Goal: Task Accomplishment & Management: Use online tool/utility

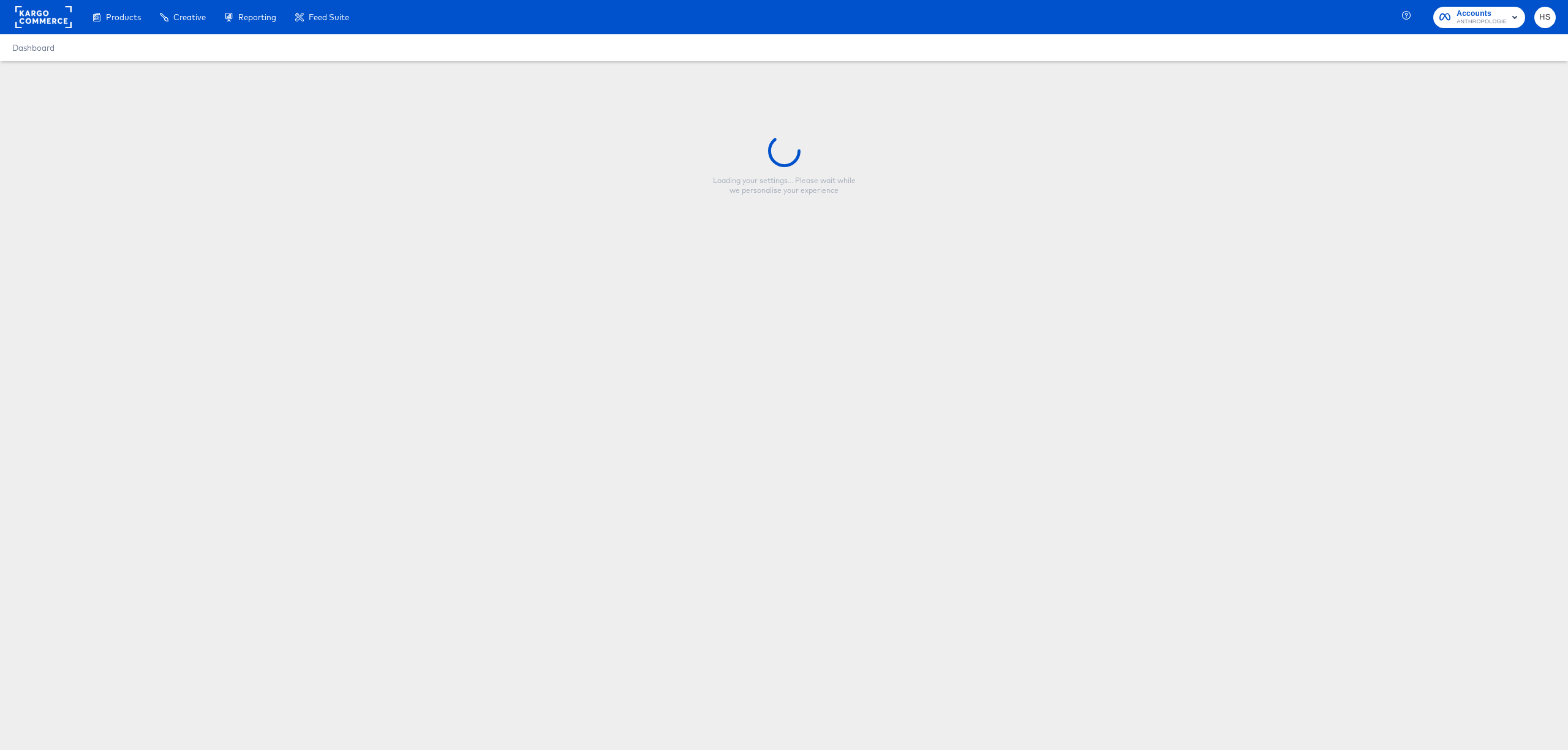
type input "40% Off [DATE][DATE]"
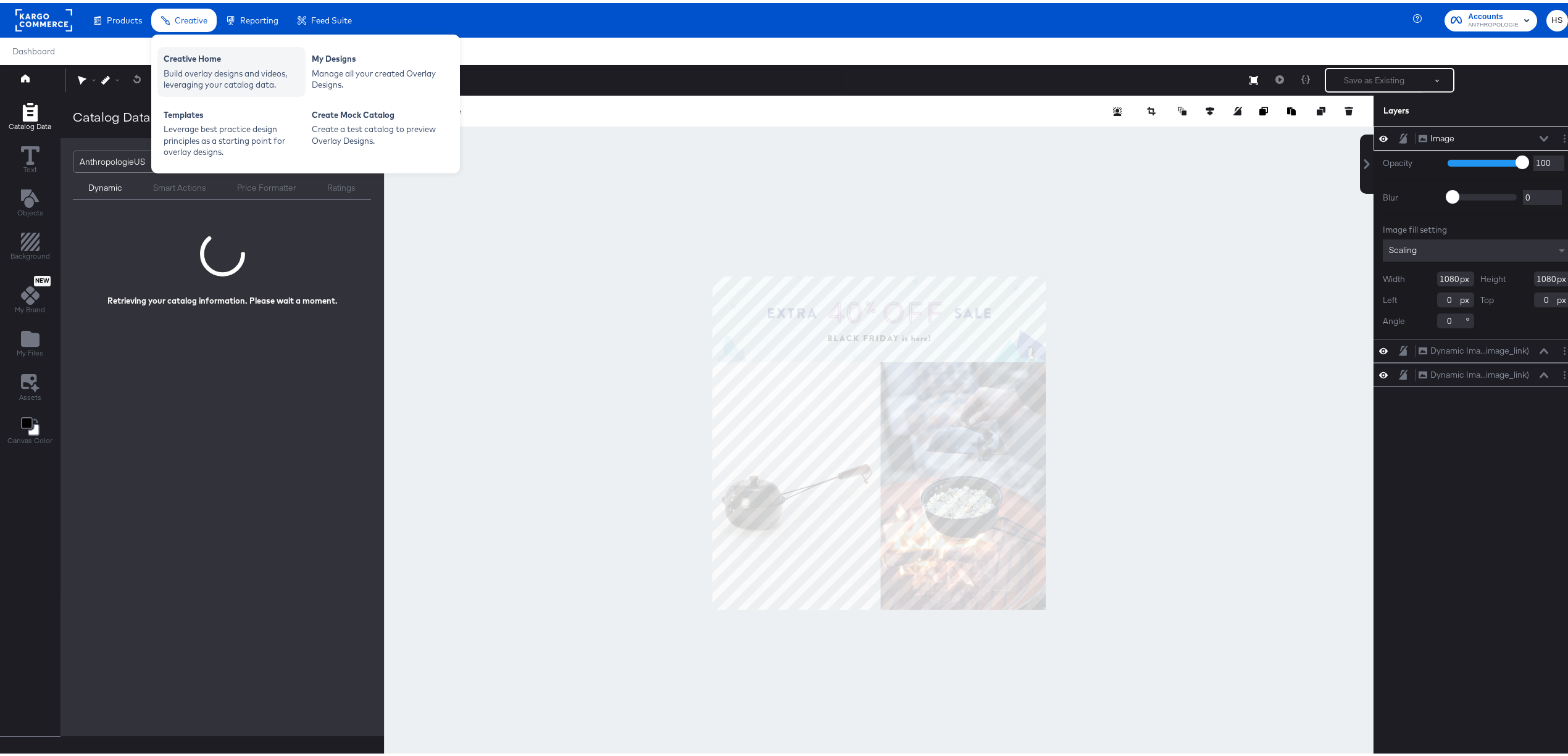
click at [216, 72] on div "Build overlay designs and videos, leveraging your catalog data." at bounding box center [231, 76] width 136 height 23
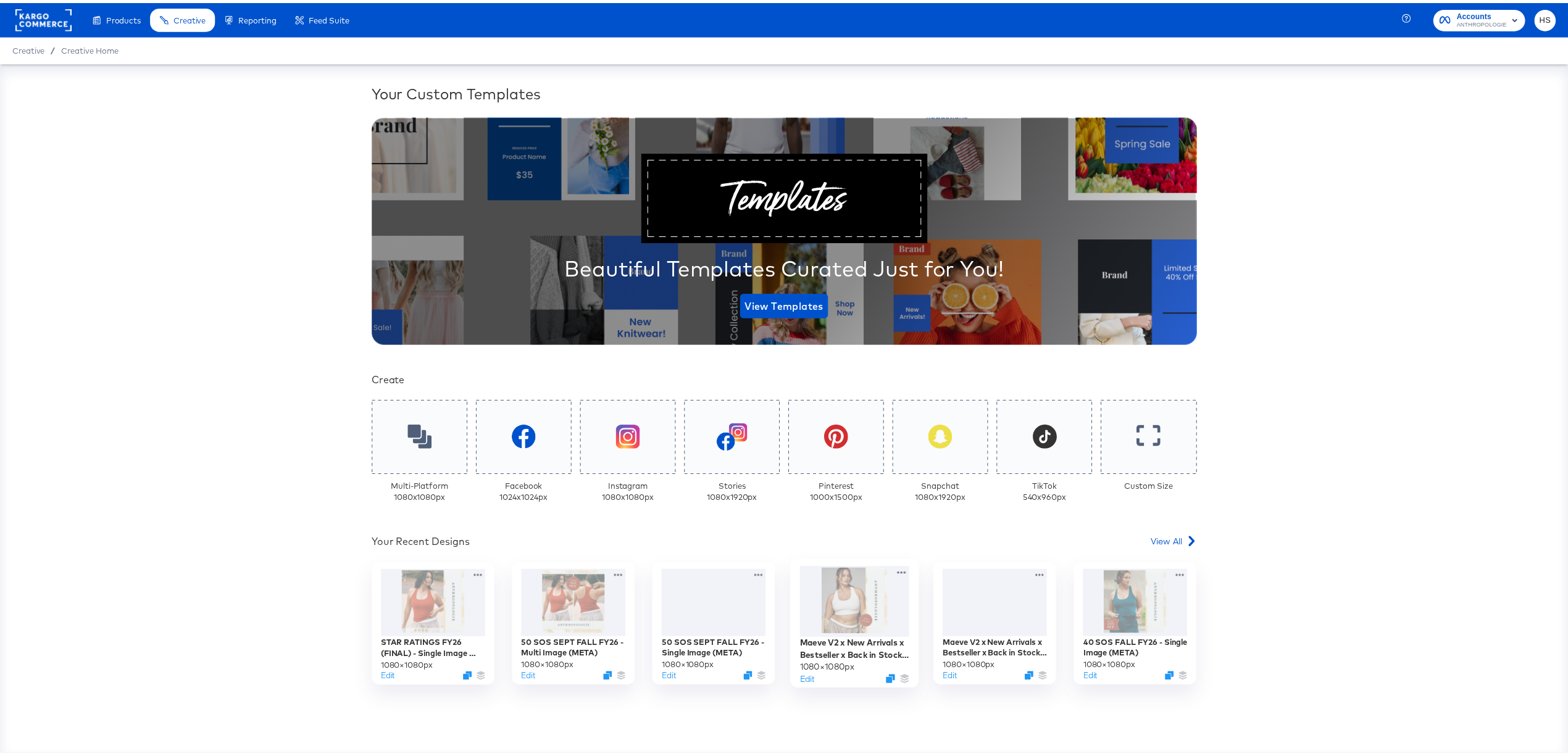
scroll to position [65, 0]
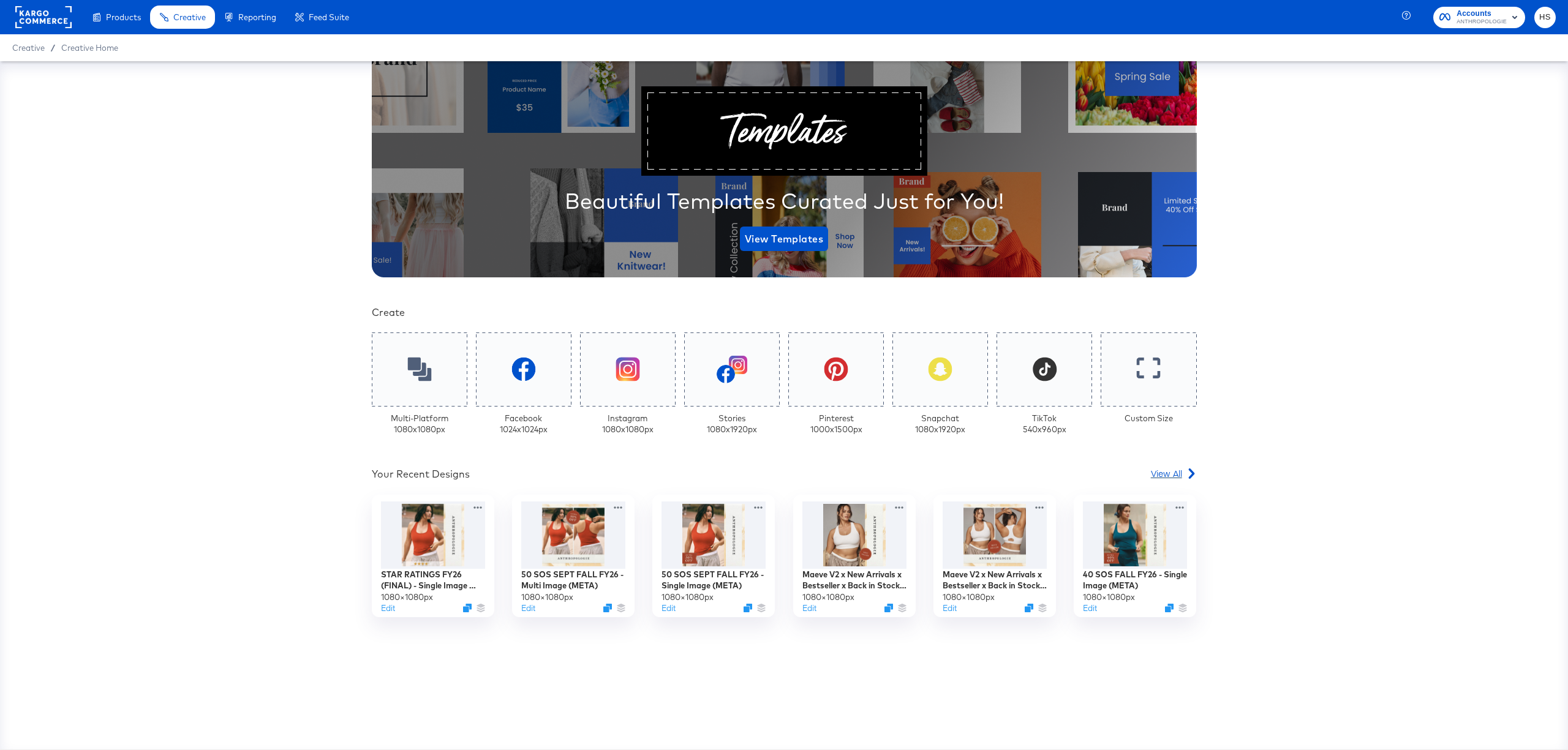
click at [1151, 471] on span "View All" at bounding box center [1167, 473] width 31 height 12
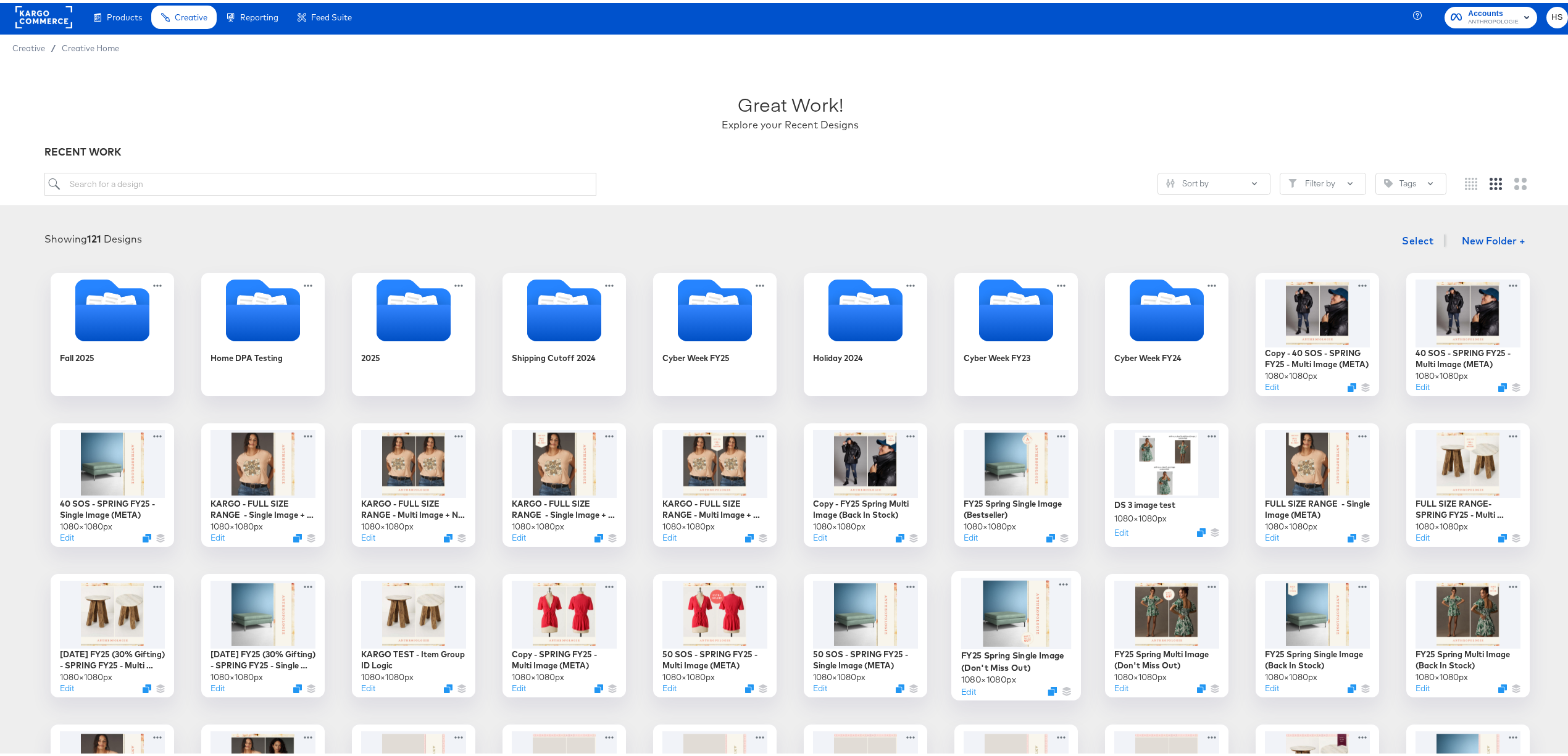
scroll to position [5, 0]
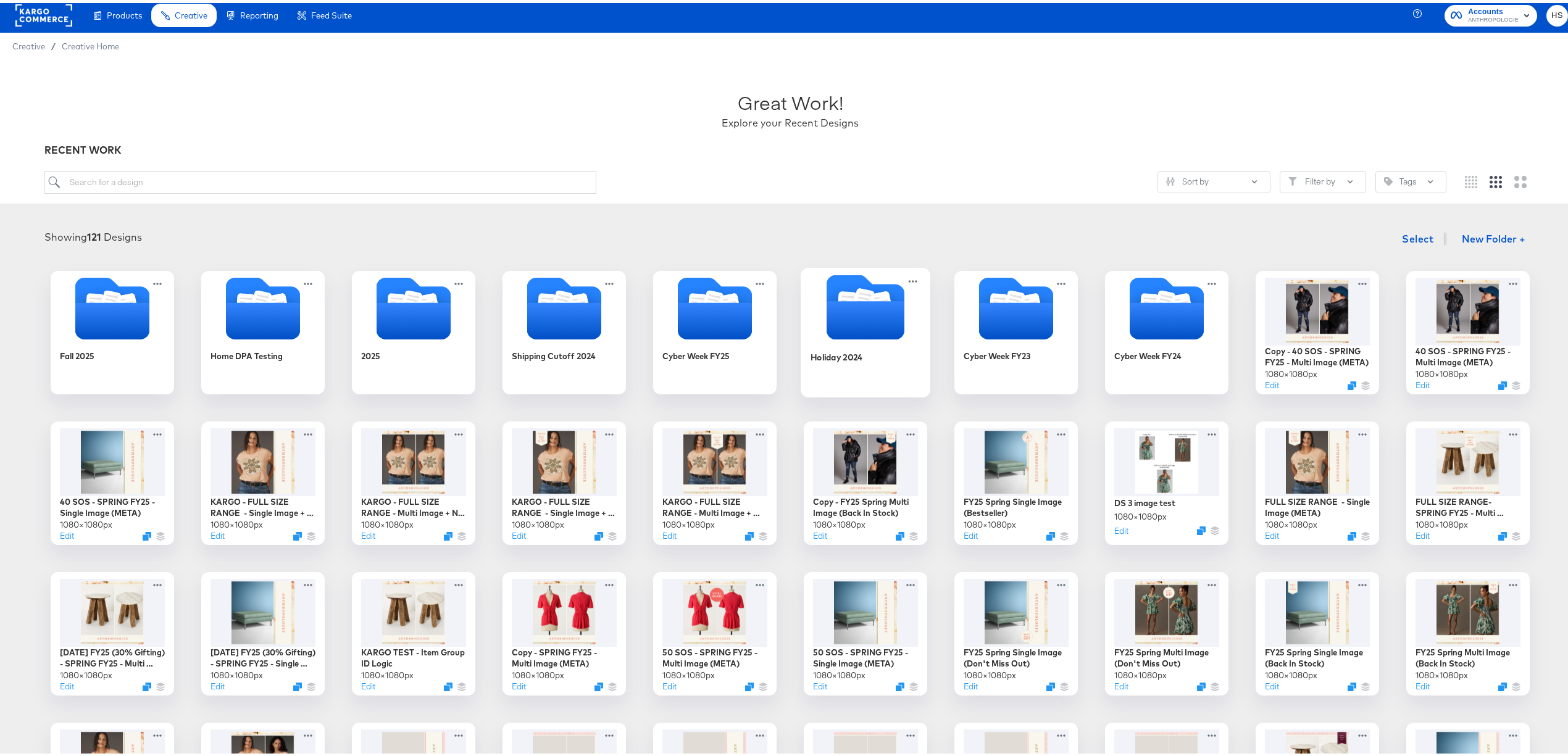
click at [860, 331] on icon "Folder" at bounding box center [865, 317] width 78 height 38
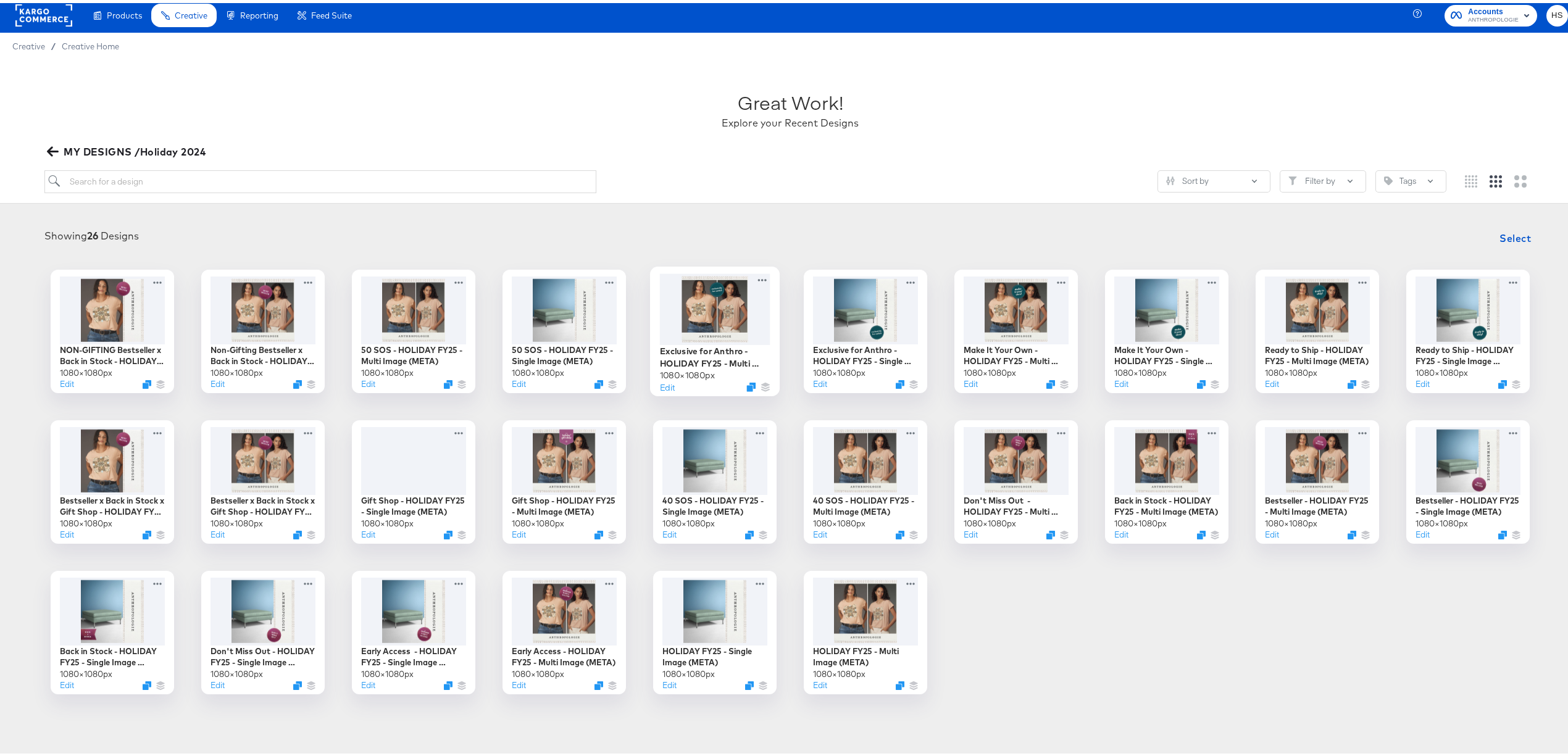
click at [697, 323] on div at bounding box center [715, 306] width 111 height 71
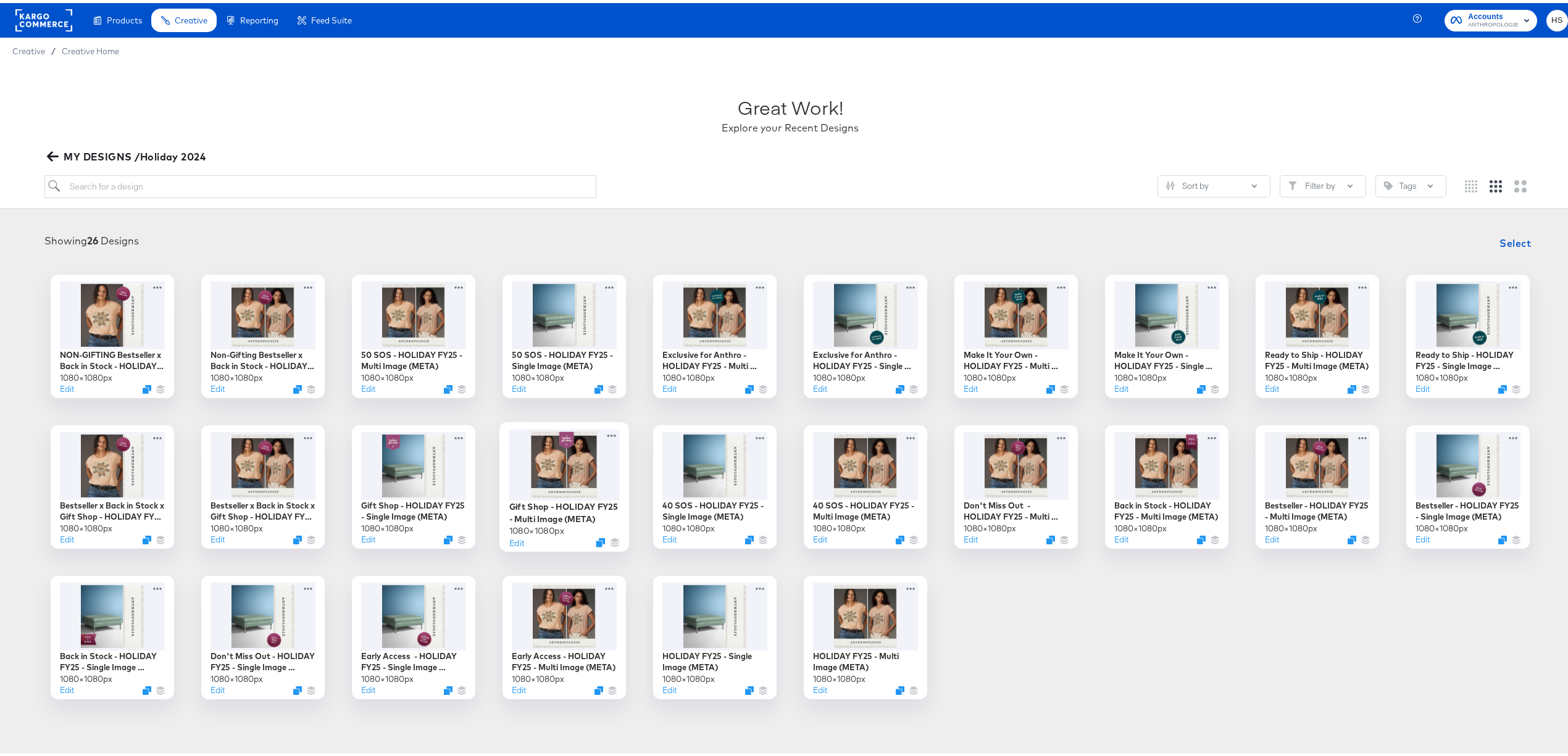
click at [541, 462] on div at bounding box center [565, 461] width 111 height 72
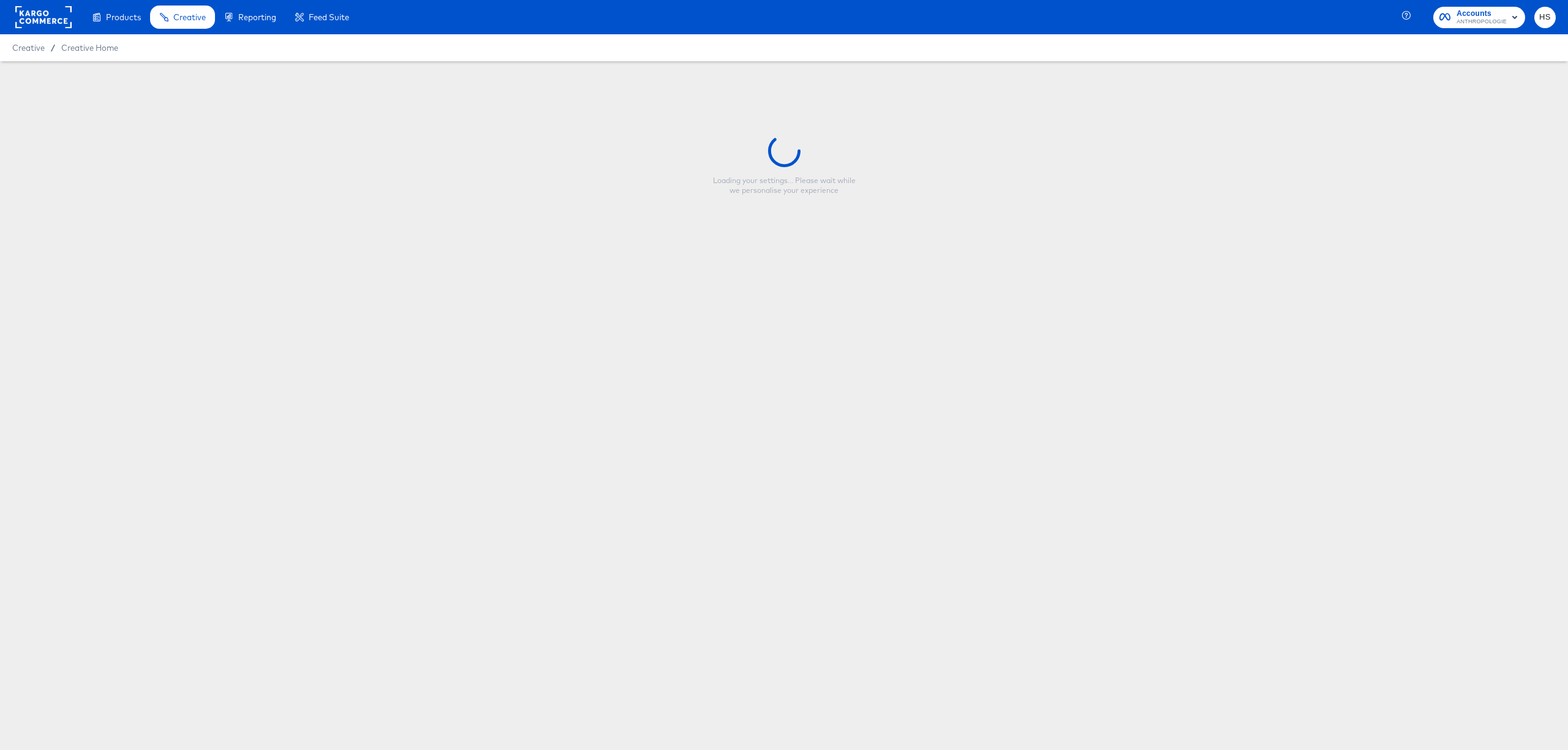
type input "Gift Shop - HOLIDAY FY25 - Multi Image (META)"
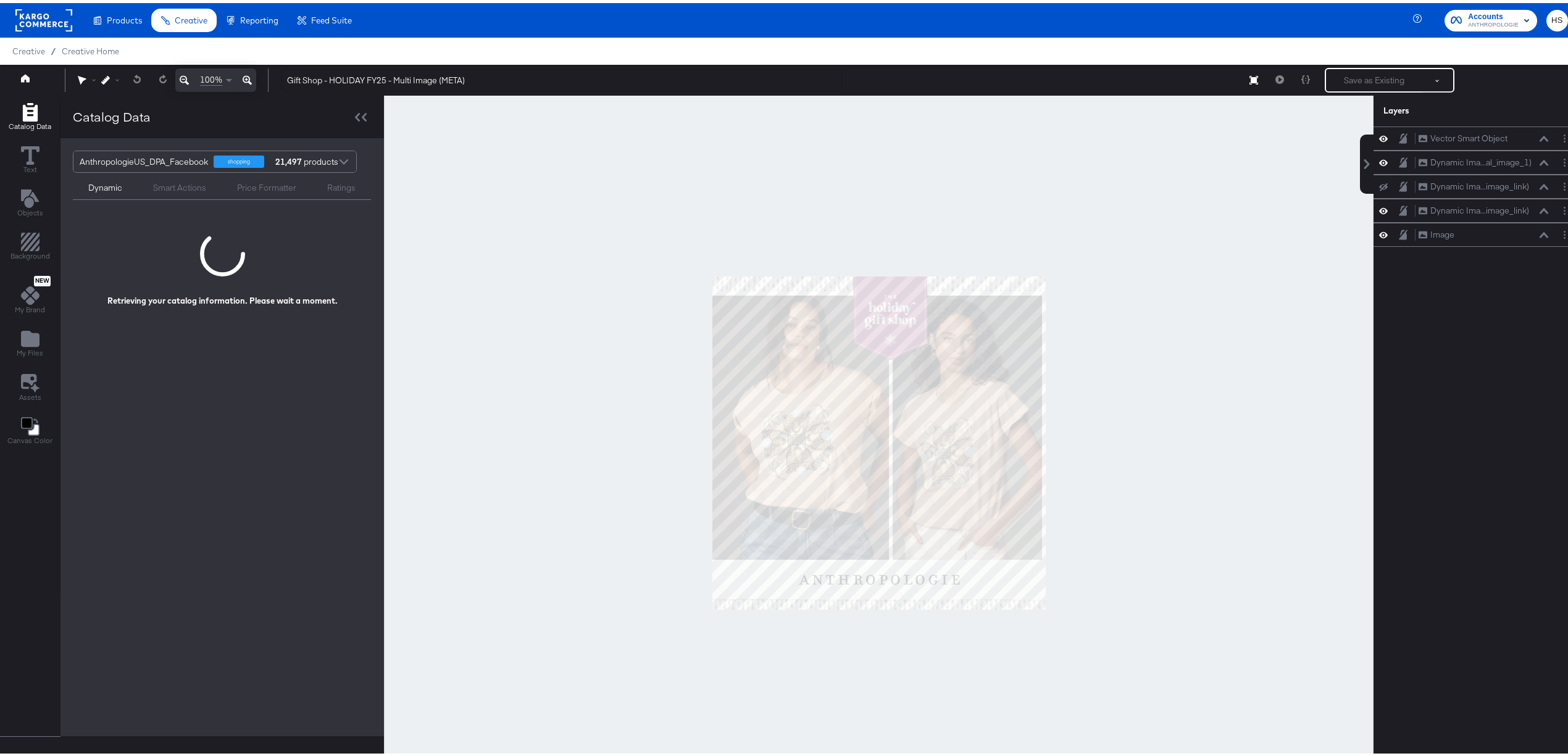
click at [1247, 227] on div at bounding box center [879, 440] width 990 height 695
click at [1222, 392] on div at bounding box center [879, 440] width 990 height 695
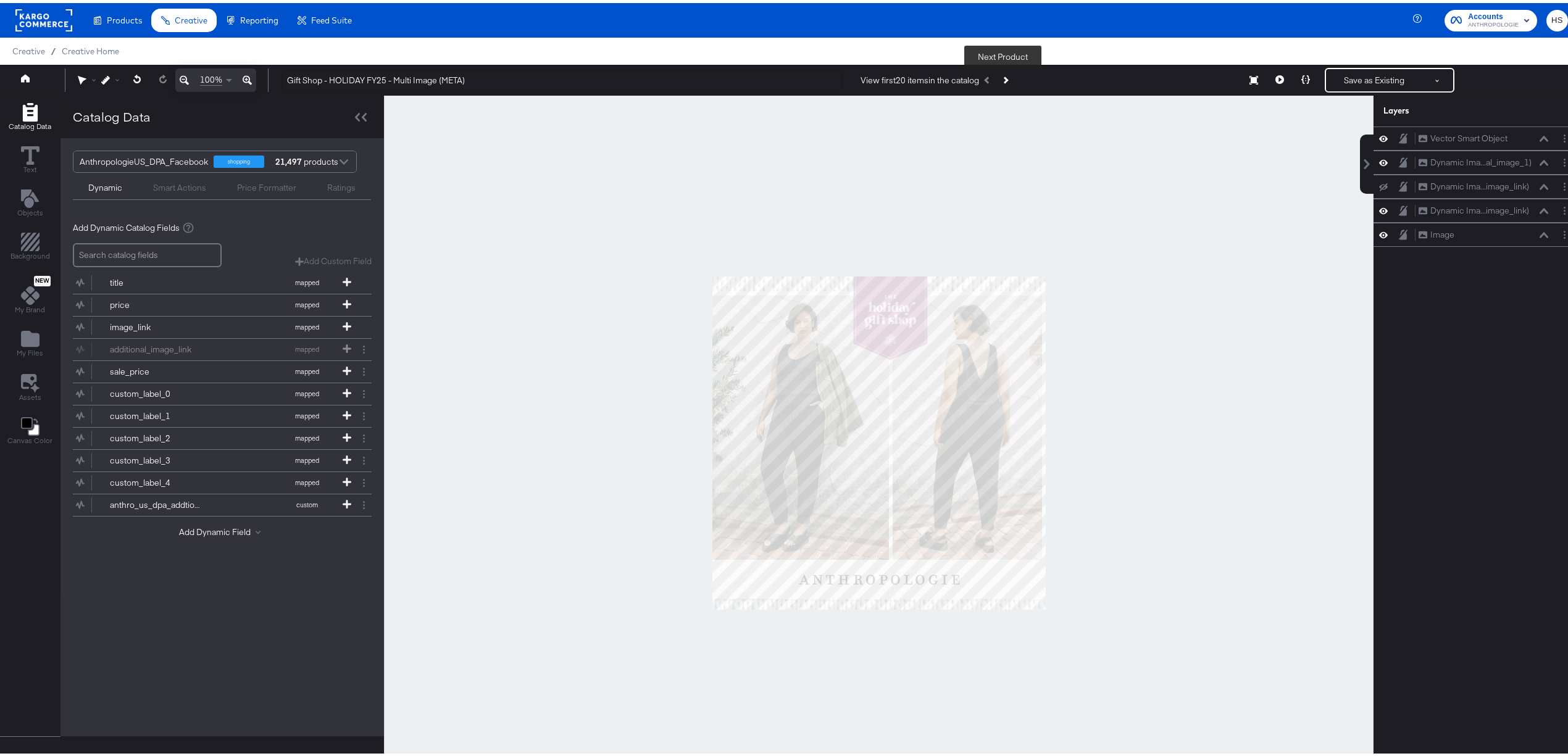
click at [1005, 78] on button "Next Product" at bounding box center [1004, 77] width 17 height 23
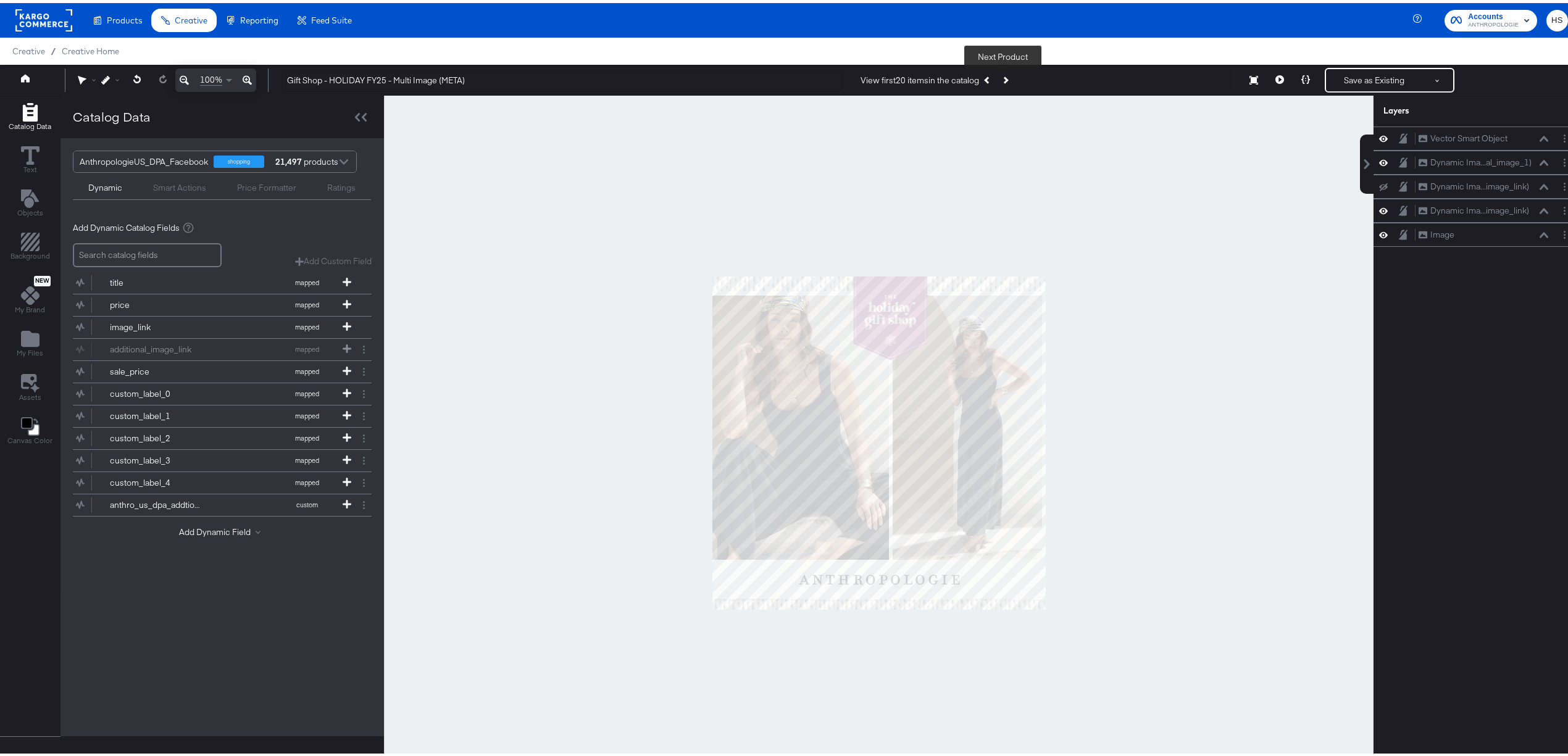
click at [1005, 78] on button "Next Product" at bounding box center [1004, 77] width 17 height 23
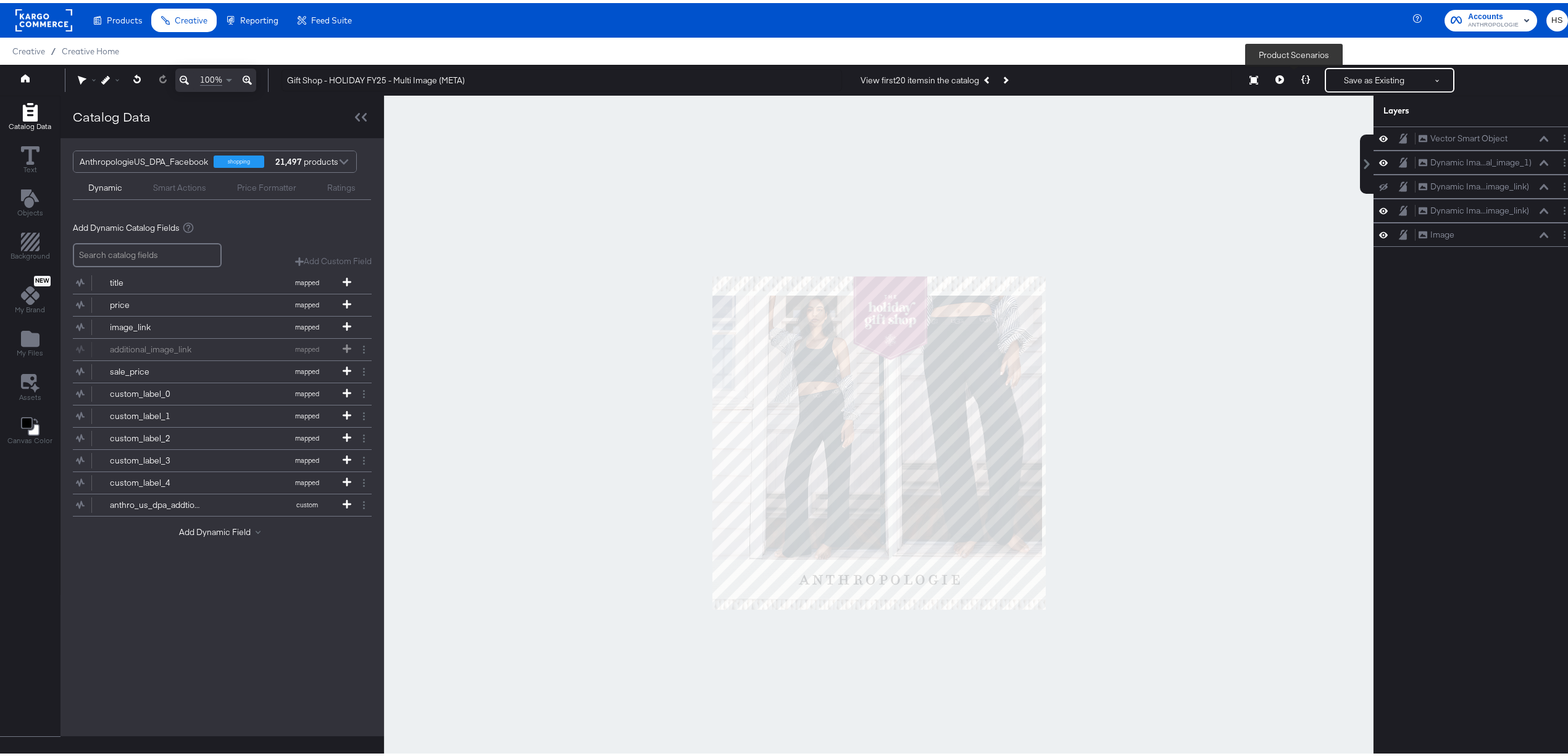
click at [1301, 77] on icon at bounding box center [1306, 77] width 9 height 9
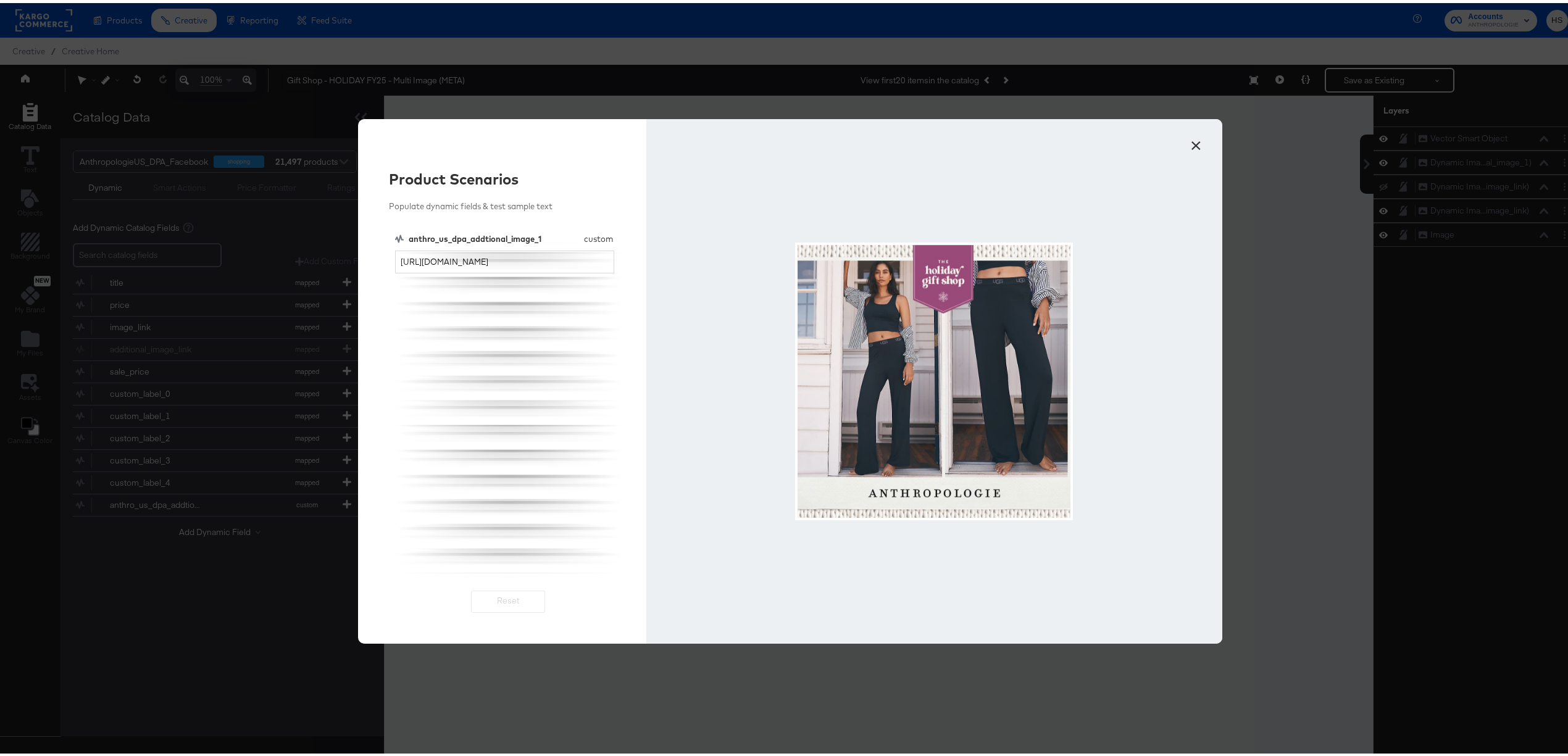
click at [1187, 146] on button "×" at bounding box center [1195, 139] width 23 height 23
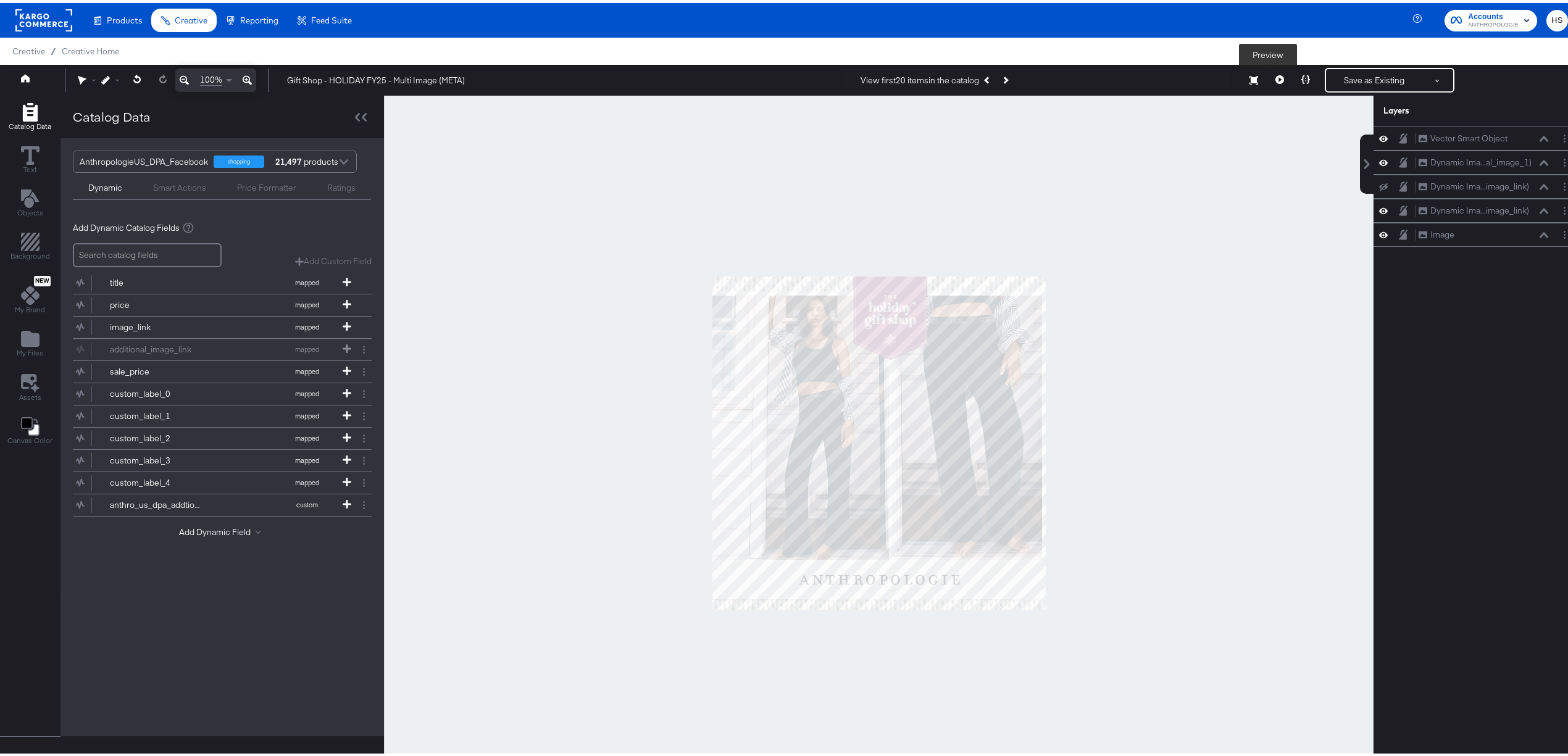
click at [1275, 77] on icon at bounding box center [1280, 77] width 9 height 9
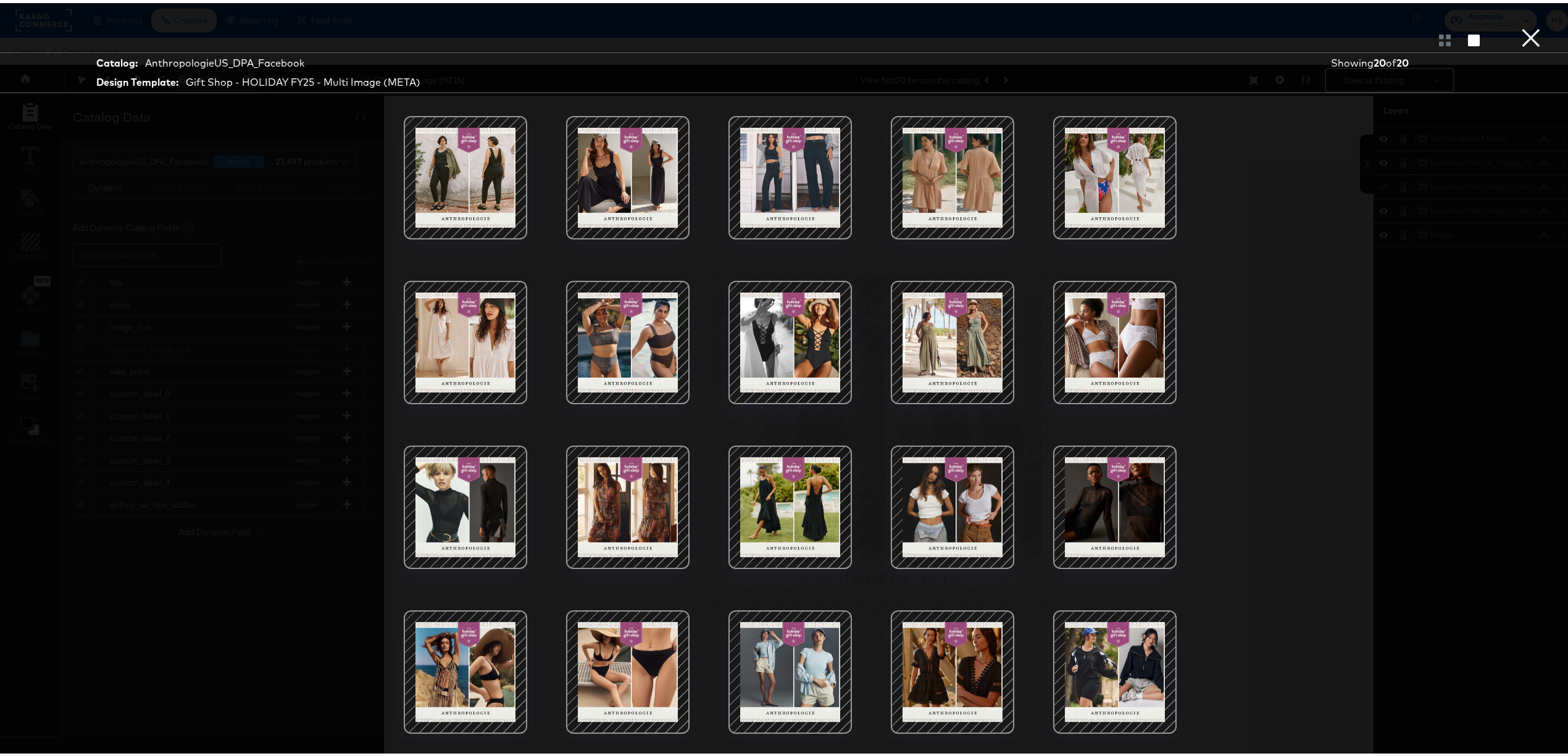
click at [826, 175] on div at bounding box center [790, 175] width 105 height 105
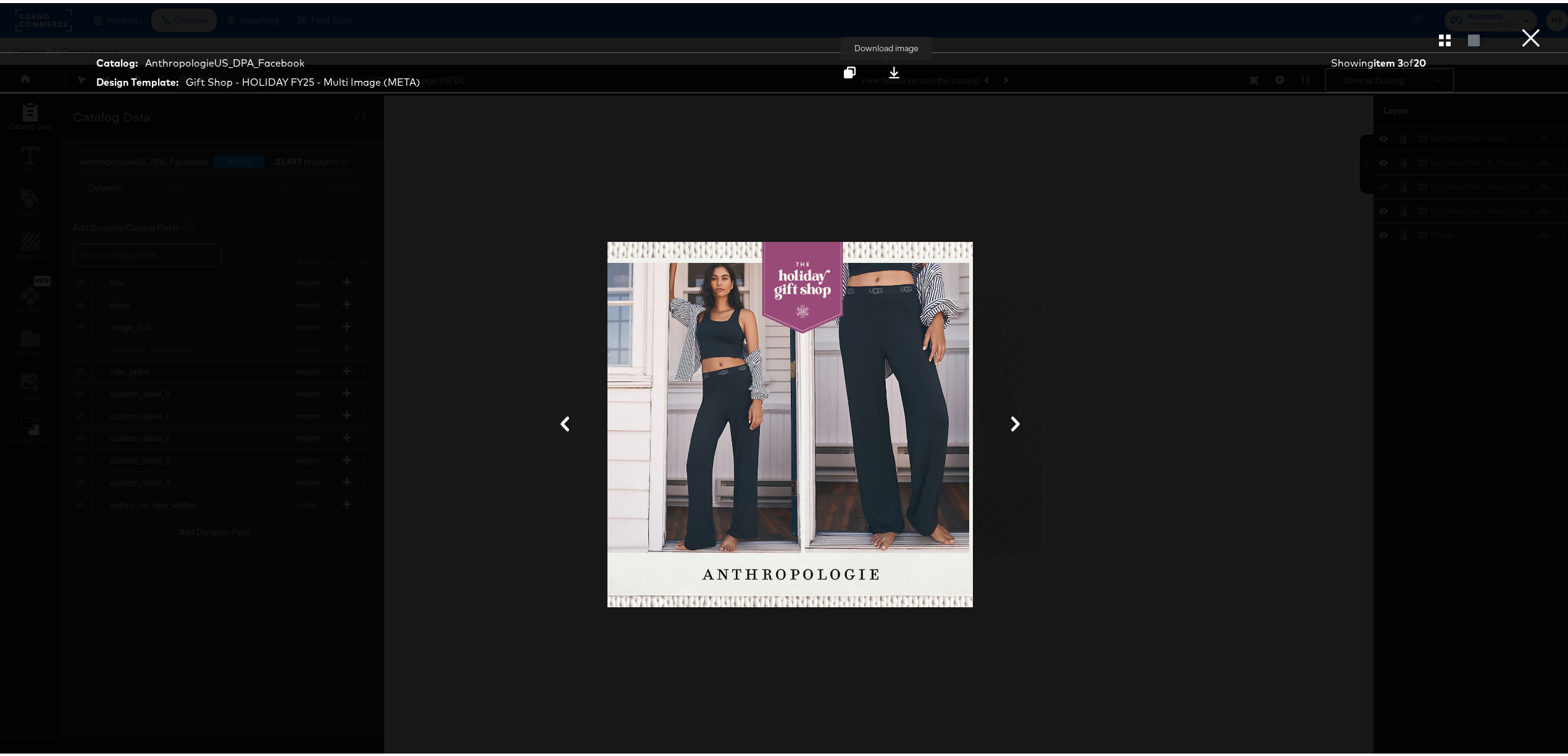
click at [888, 73] on icon at bounding box center [893, 69] width 12 height 12
